Goal: Task Accomplishment & Management: Manage account settings

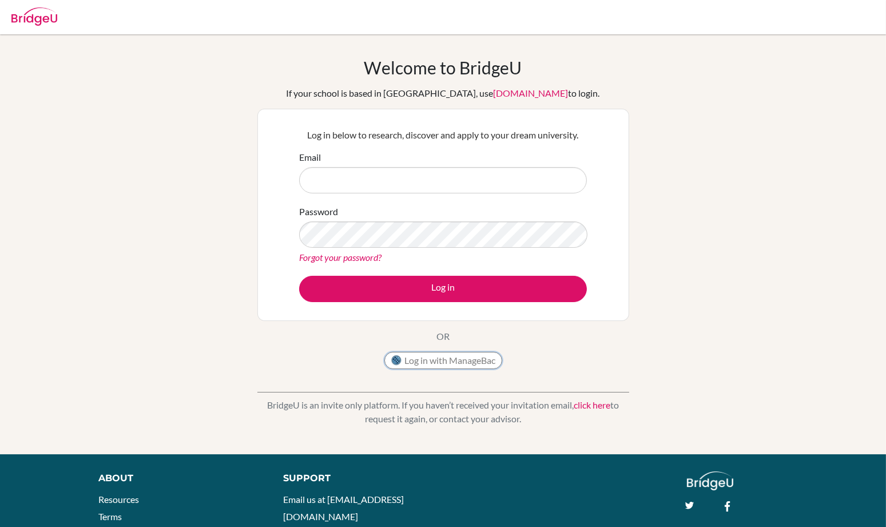
click at [414, 367] on button "Log in with ManageBac" at bounding box center [444, 360] width 118 height 17
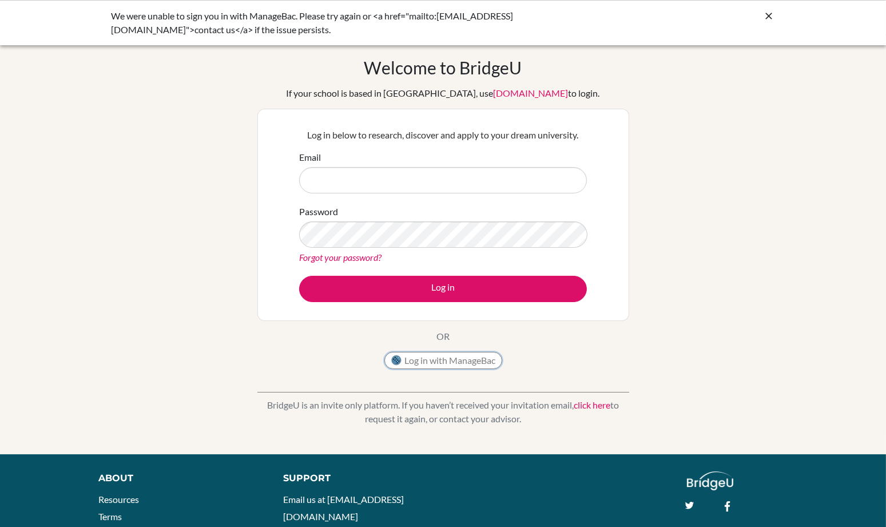
click at [437, 361] on button "Log in with ManageBac" at bounding box center [444, 360] width 118 height 17
click at [514, 175] on input "Email" at bounding box center [443, 180] width 288 height 26
type input "13NElkhoury@"
click at [359, 261] on link "Forgot your password?" at bounding box center [340, 257] width 82 height 11
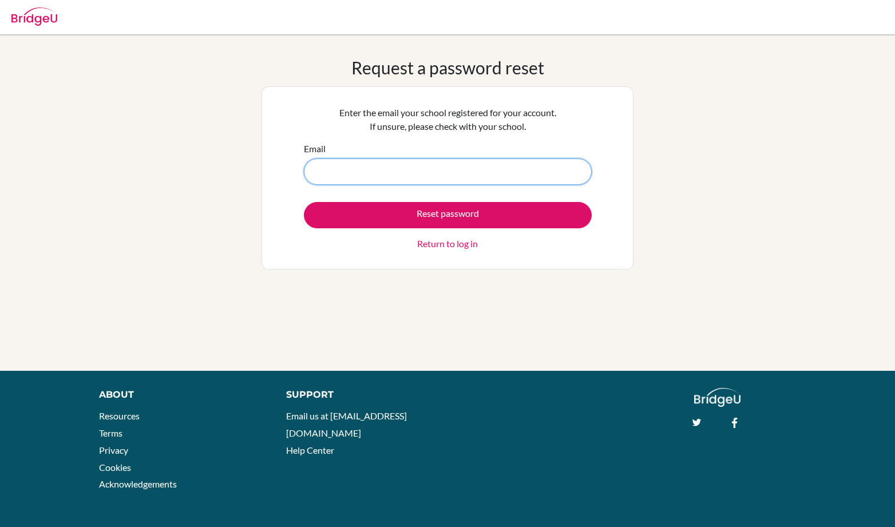
click at [536, 173] on input "Email" at bounding box center [448, 172] width 288 height 26
type input "13nelkhoury@jess.sch.ae"
click at [304, 202] on button "Reset password" at bounding box center [448, 215] width 288 height 26
